Goal: Obtain resource: Download file/media

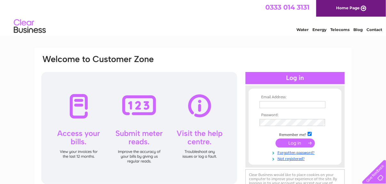
type input "[EMAIL_ADDRESS][DOMAIN_NAME]"
click at [300, 142] on input "submit" at bounding box center [295, 143] width 39 height 9
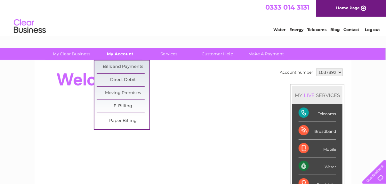
click at [127, 52] on link "My Account" at bounding box center [120, 54] width 53 height 12
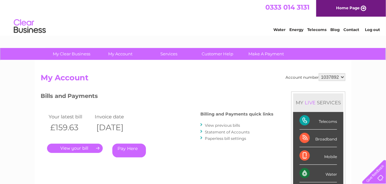
click at [91, 146] on link "." at bounding box center [75, 148] width 56 height 9
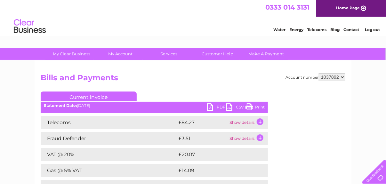
click at [214, 107] on link "PDF" at bounding box center [216, 107] width 19 height 9
click at [214, 109] on link "PDF" at bounding box center [216, 107] width 19 height 9
click at [334, 78] on select "1037892 1038411" at bounding box center [332, 77] width 27 height 8
select select "1038411"
click at [319, 73] on select "1037892 1038411" at bounding box center [332, 77] width 27 height 8
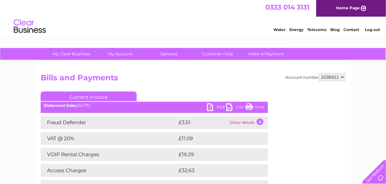
click at [211, 107] on link "PDF" at bounding box center [216, 107] width 19 height 9
